Goal: Task Accomplishment & Management: Use online tool/utility

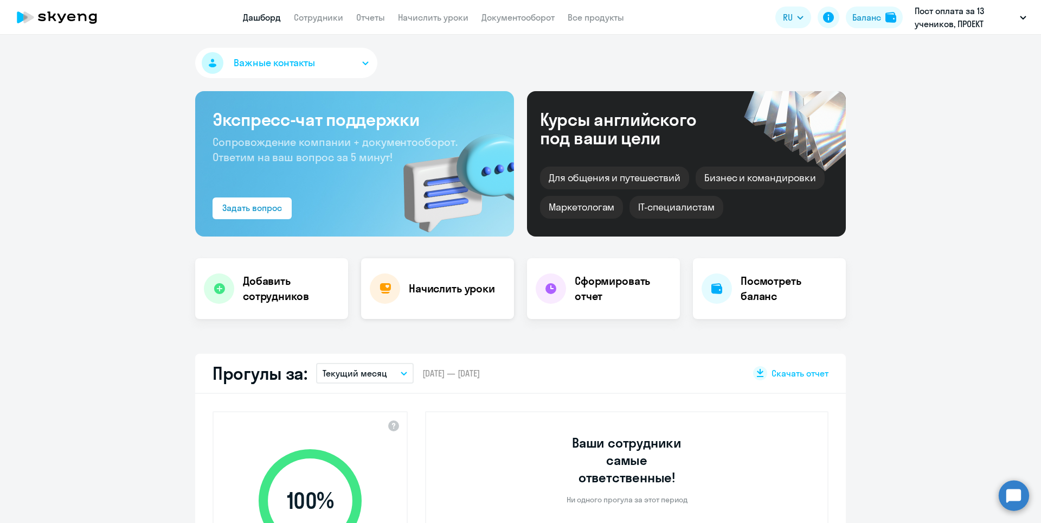
click at [436, 276] on div "Начислить уроки" at bounding box center [437, 288] width 153 height 61
select select "30"
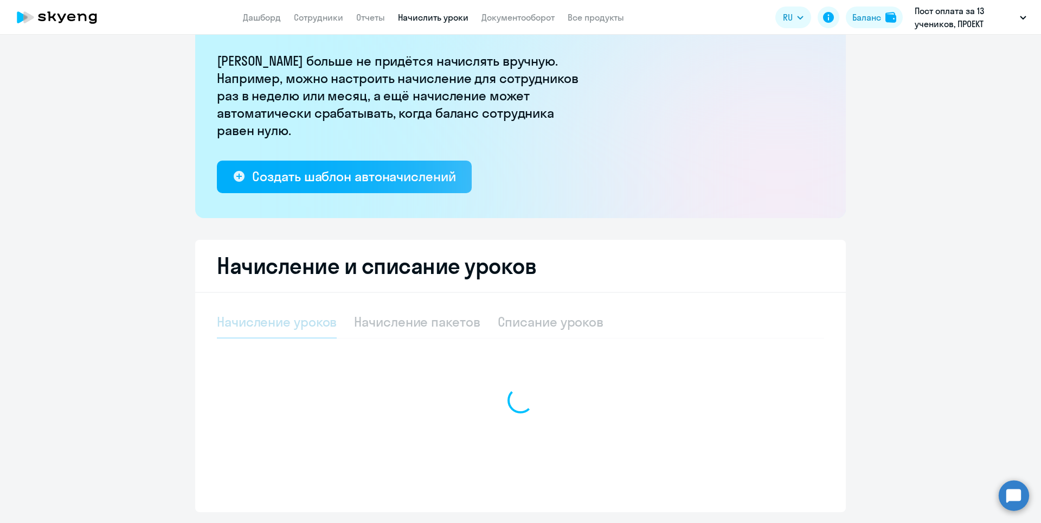
select select "10"
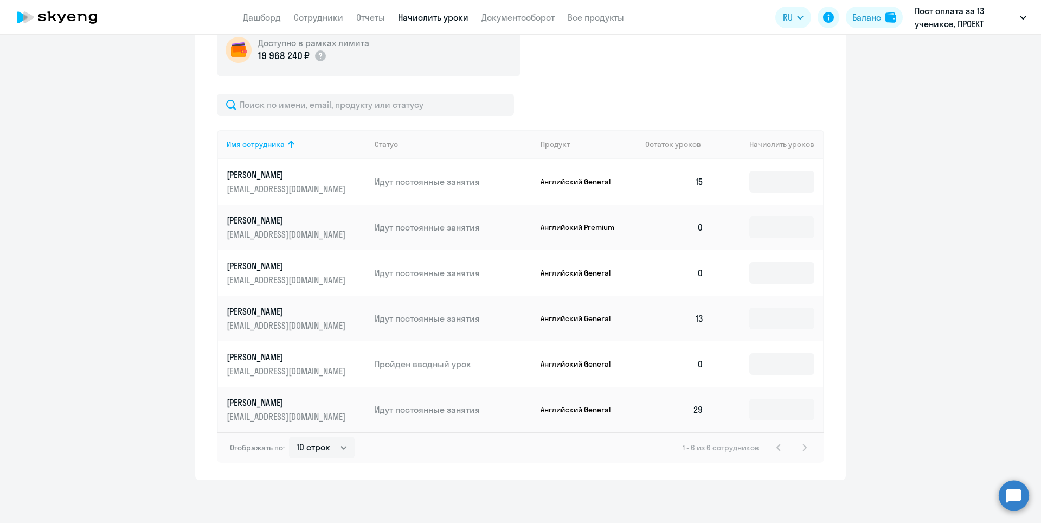
scroll to position [414, 0]
click at [766, 229] on input at bounding box center [781, 227] width 65 height 22
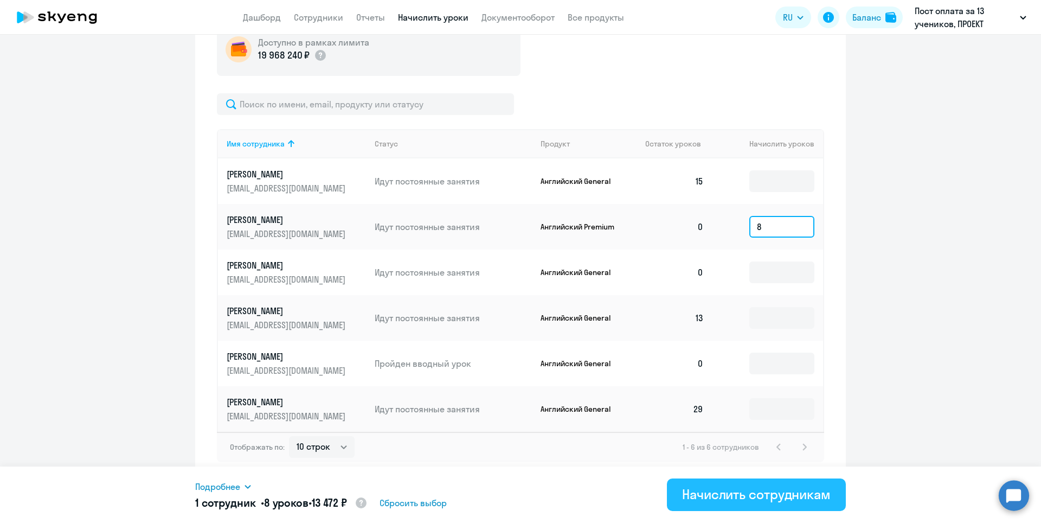
type input "8"
click at [751, 495] on div "Начислить сотрудникам" at bounding box center [756, 493] width 149 height 17
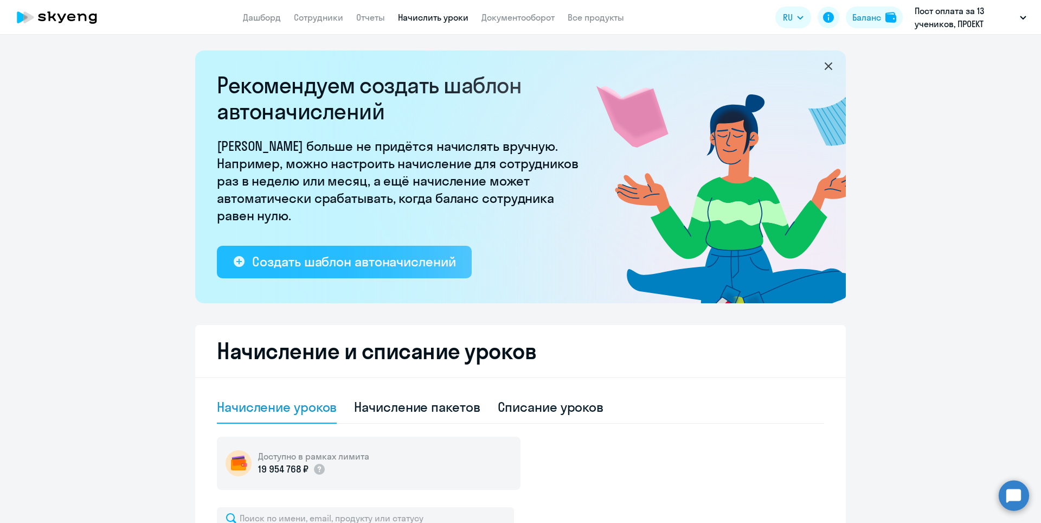
scroll to position [0, 0]
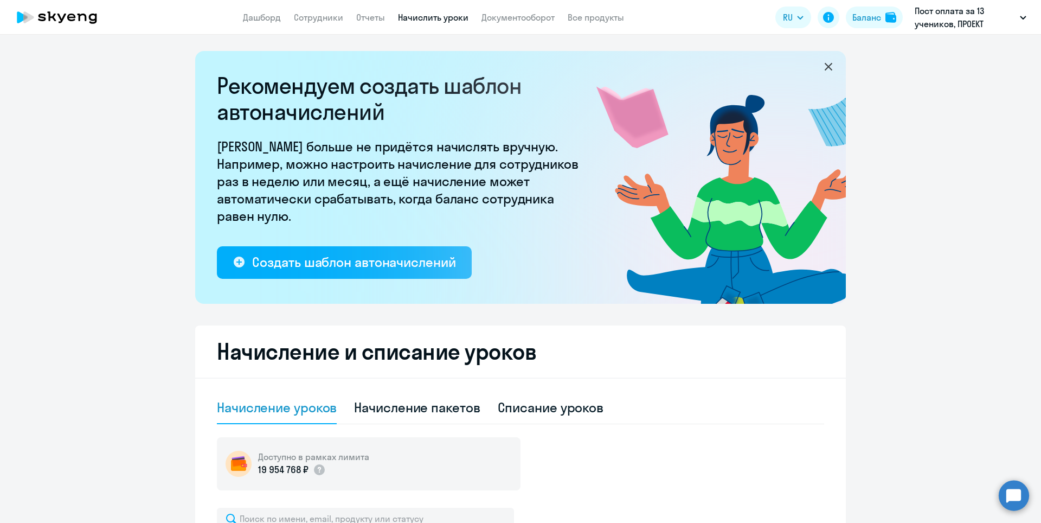
click at [61, 16] on icon at bounding box center [56, 17] width 95 height 27
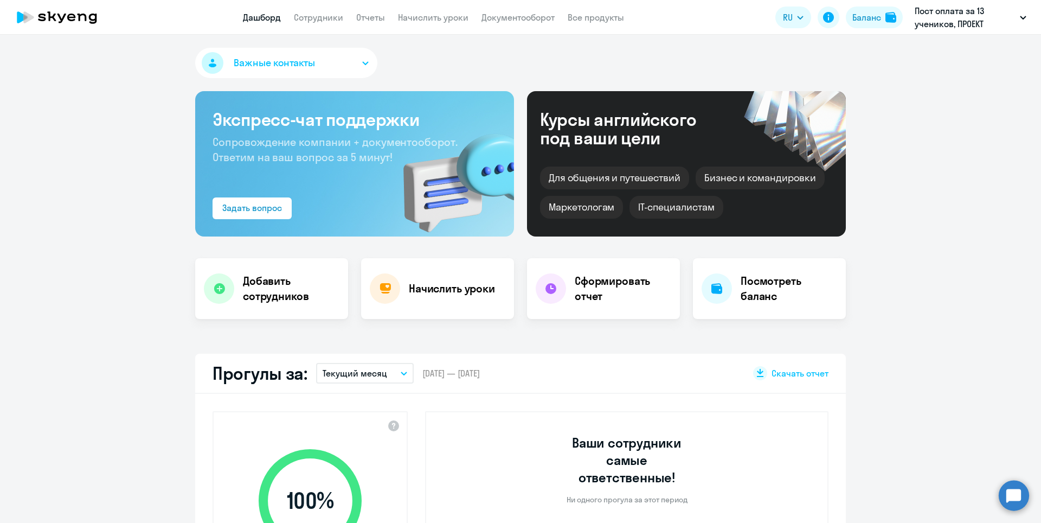
select select "30"
